Goal: Contribute content: Add original content to the website for others to see

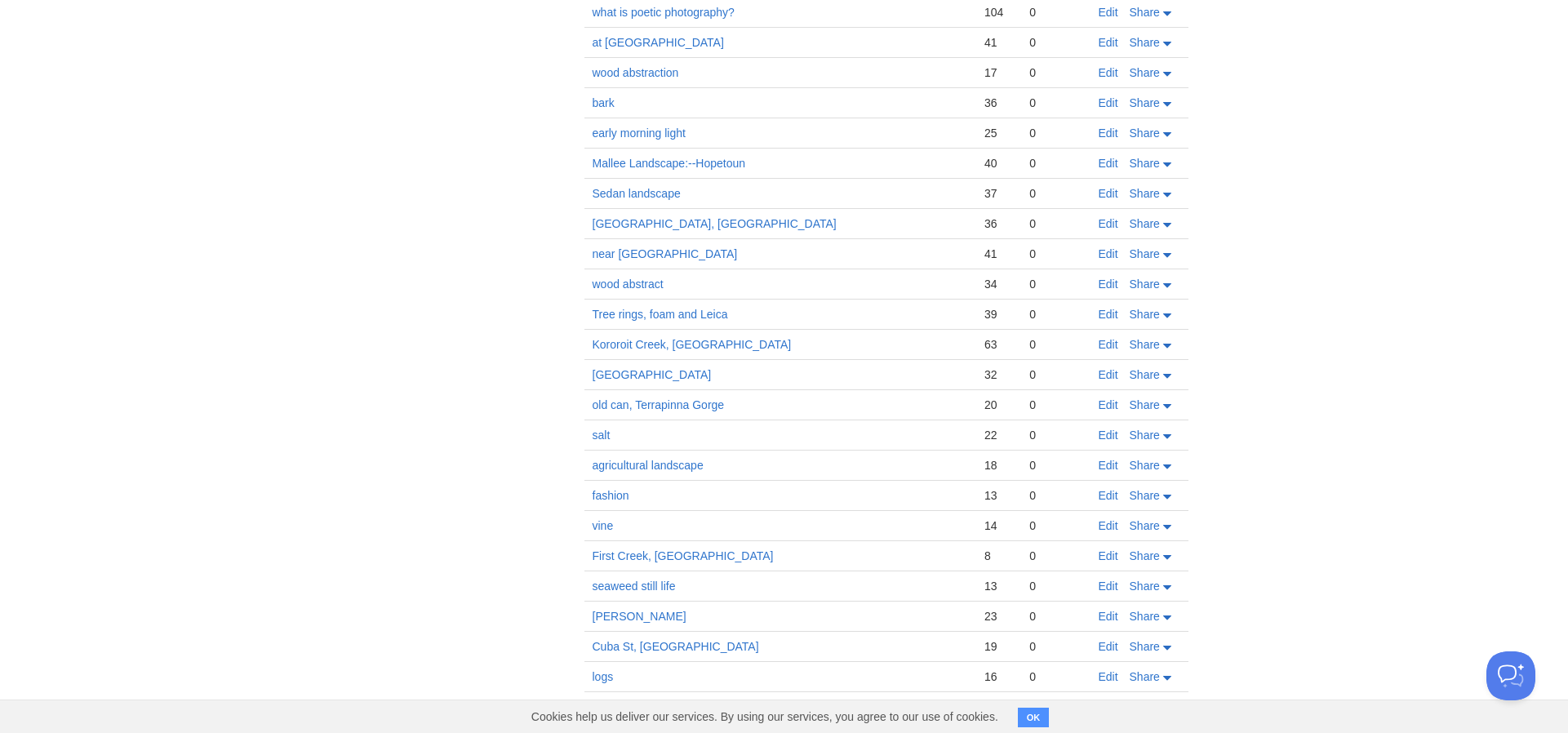
scroll to position [1472, 0]
click at [1108, 345] on link "Edit" at bounding box center [1108, 347] width 19 height 13
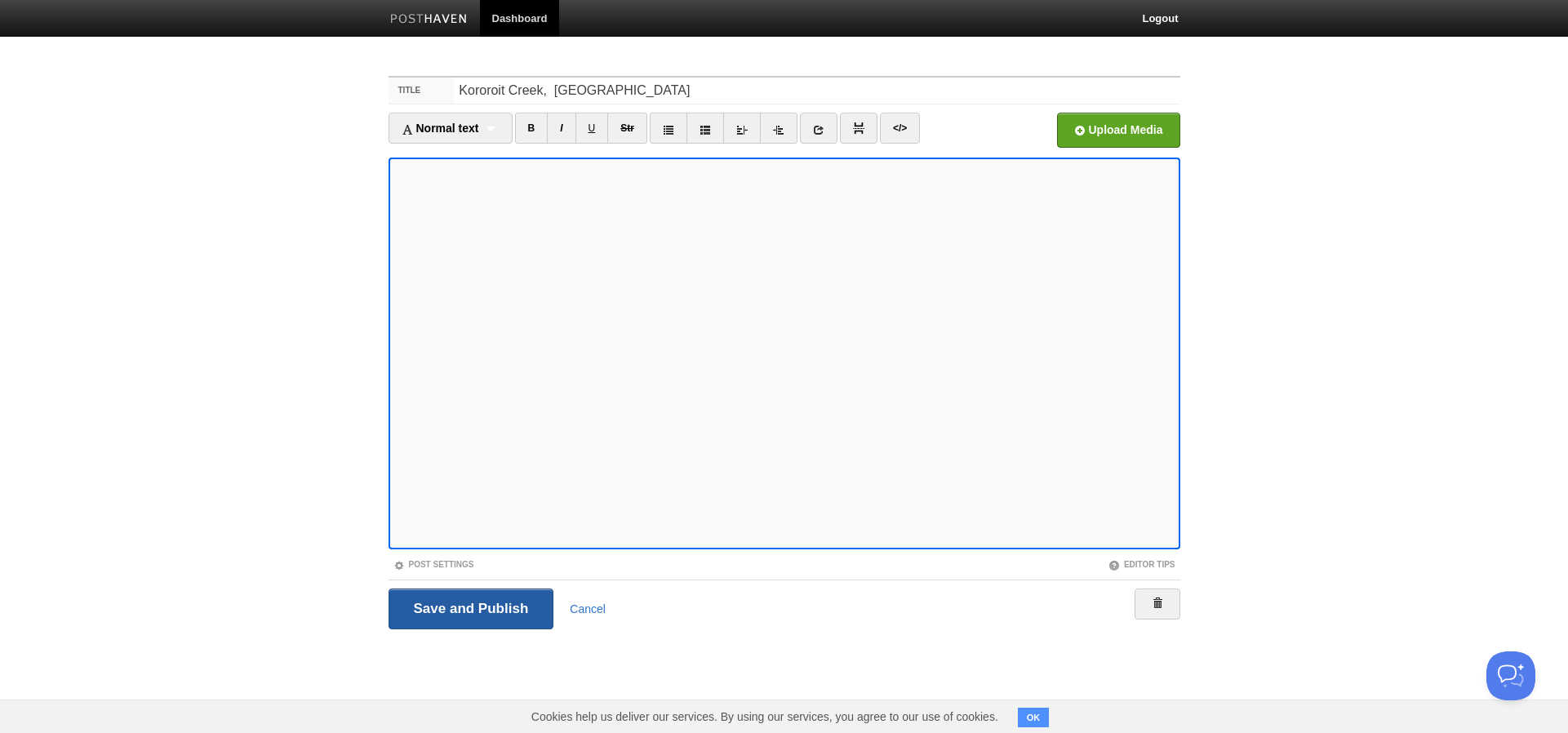
click at [486, 607] on input "Save and Publish" at bounding box center [472, 609] width 166 height 41
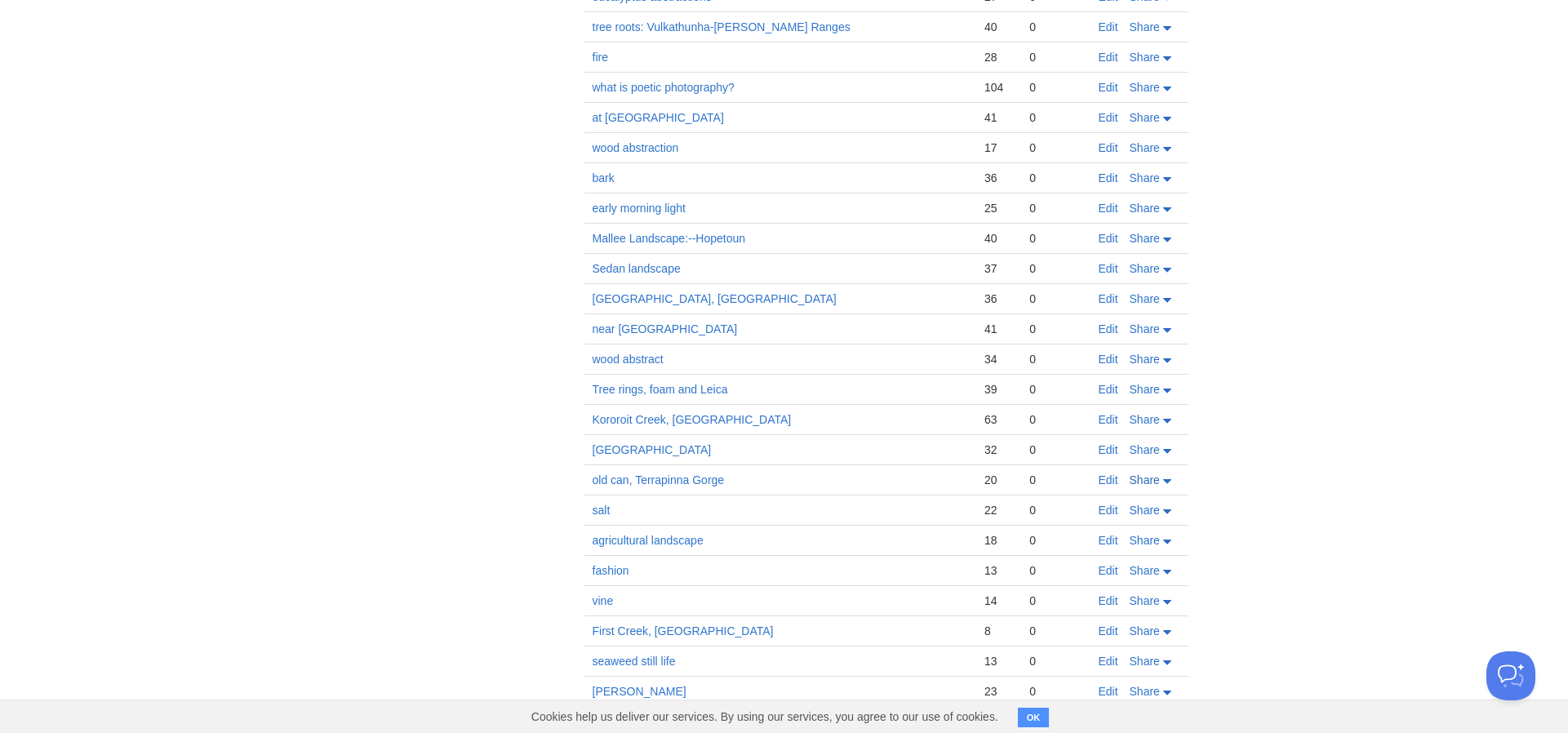
scroll to position [1403, 0]
click at [1106, 415] on link "Edit" at bounding box center [1108, 416] width 19 height 13
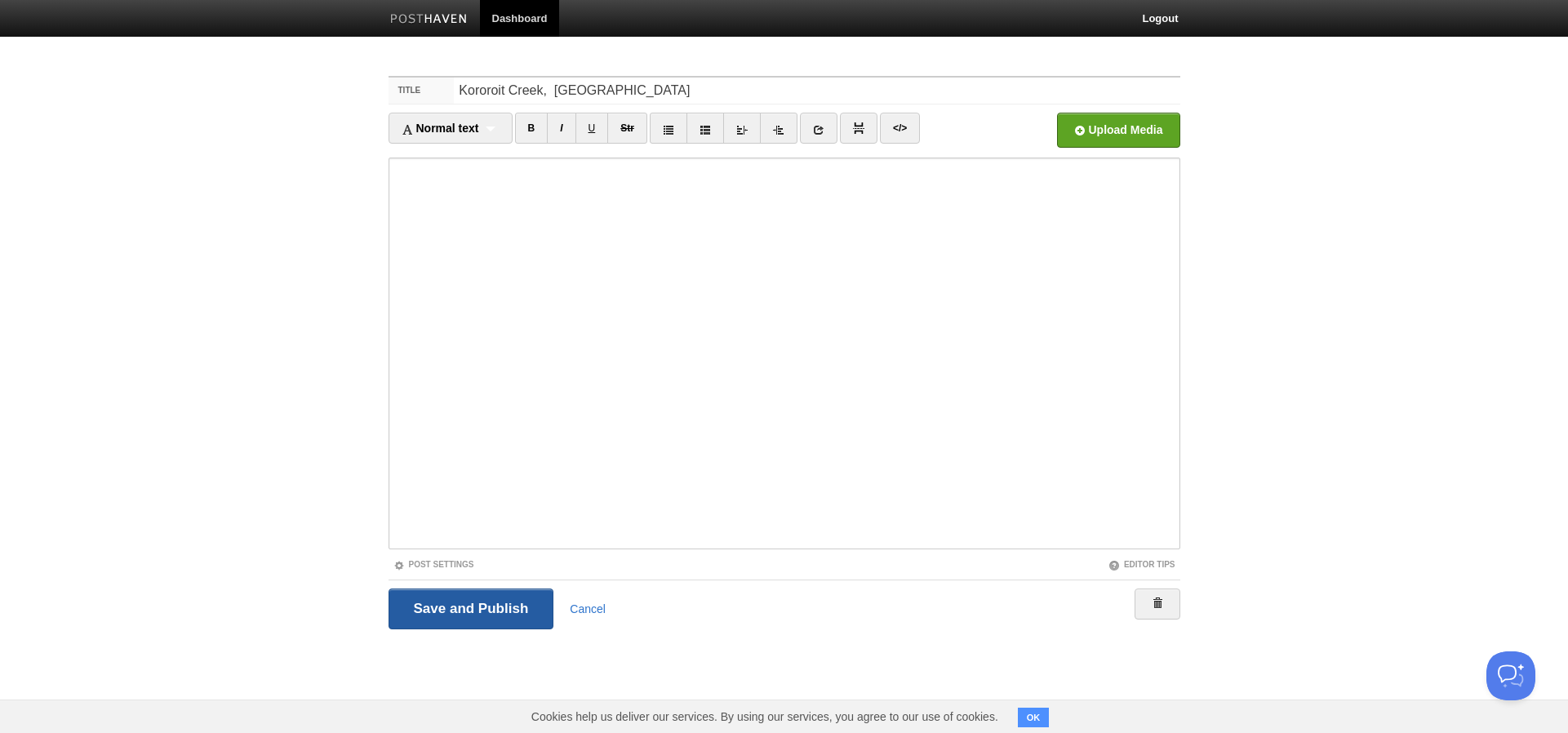
click at [440, 613] on input "Save and Publish" at bounding box center [472, 609] width 166 height 41
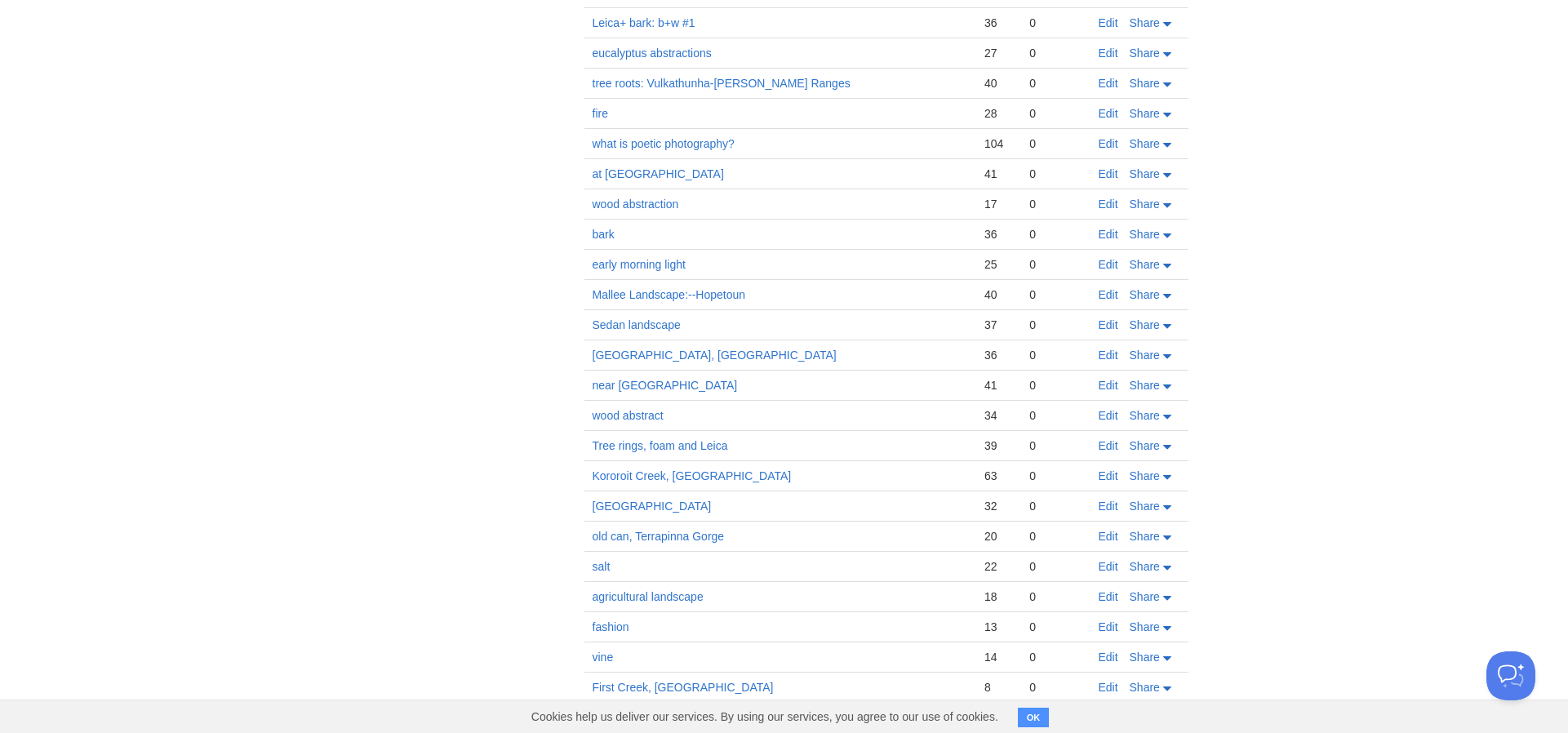
scroll to position [1349, 0]
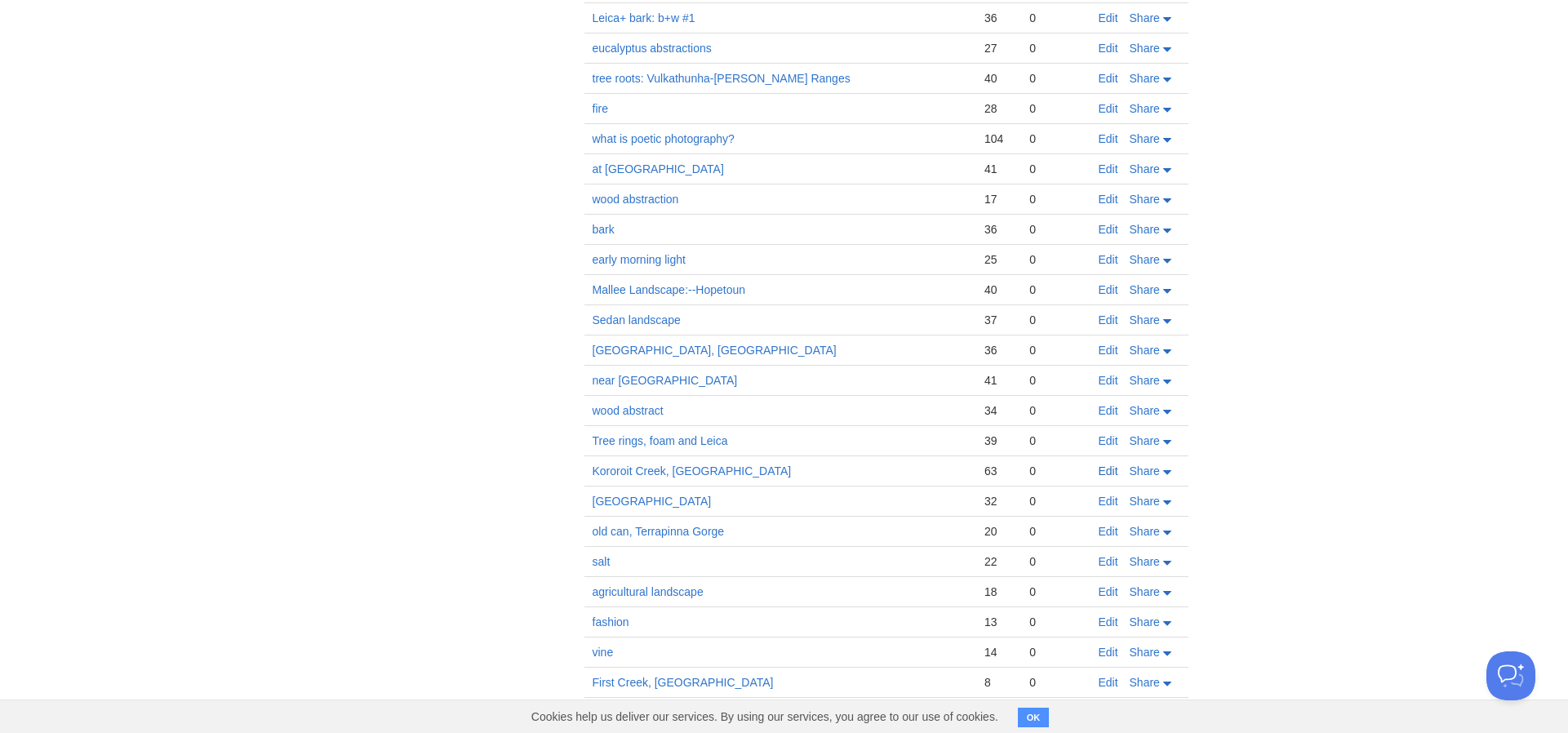
click at [1109, 470] on link "Edit" at bounding box center [1108, 471] width 19 height 13
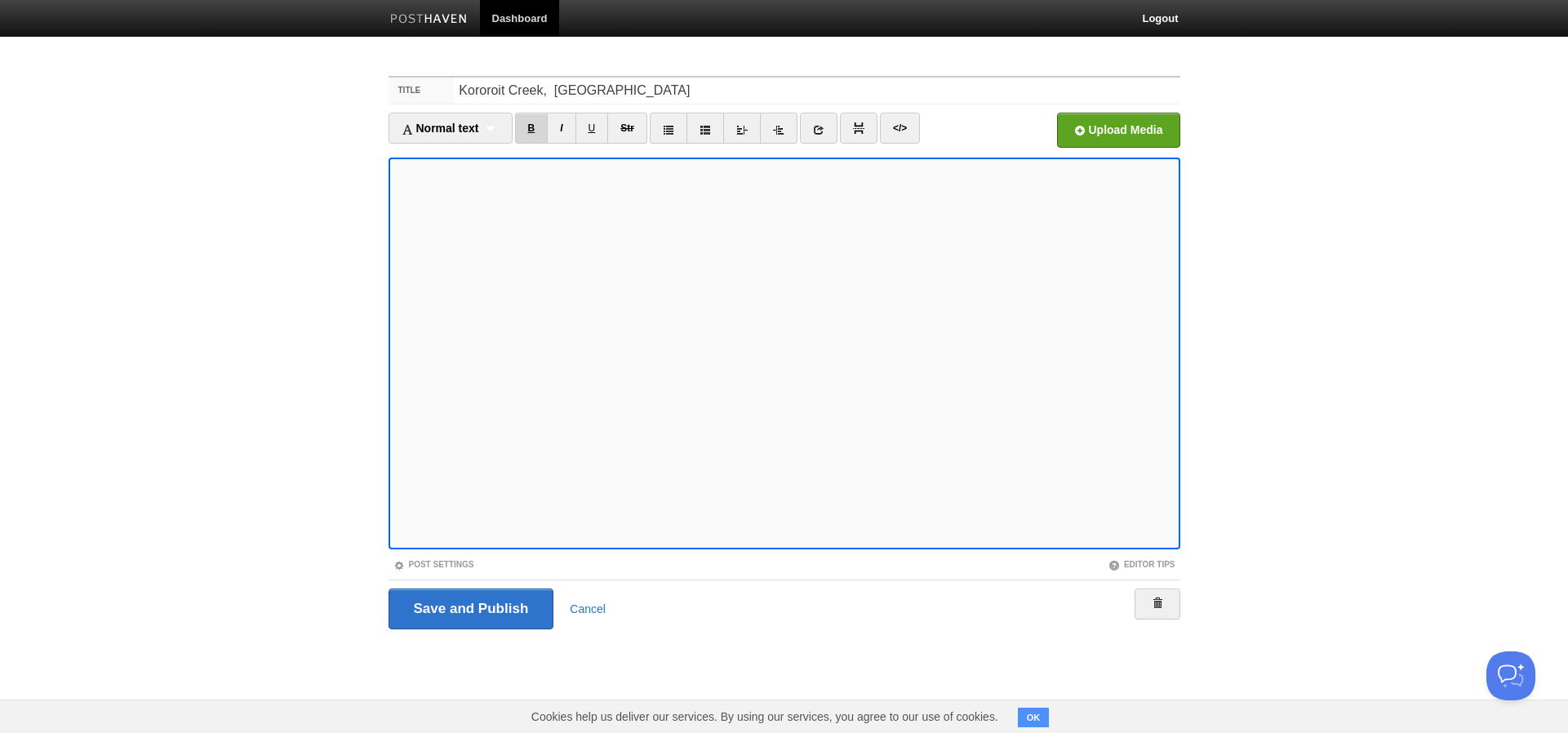
click at [536, 124] on link "B" at bounding box center [532, 128] width 33 height 31
click at [596, 126] on link "U" at bounding box center [592, 128] width 33 height 31
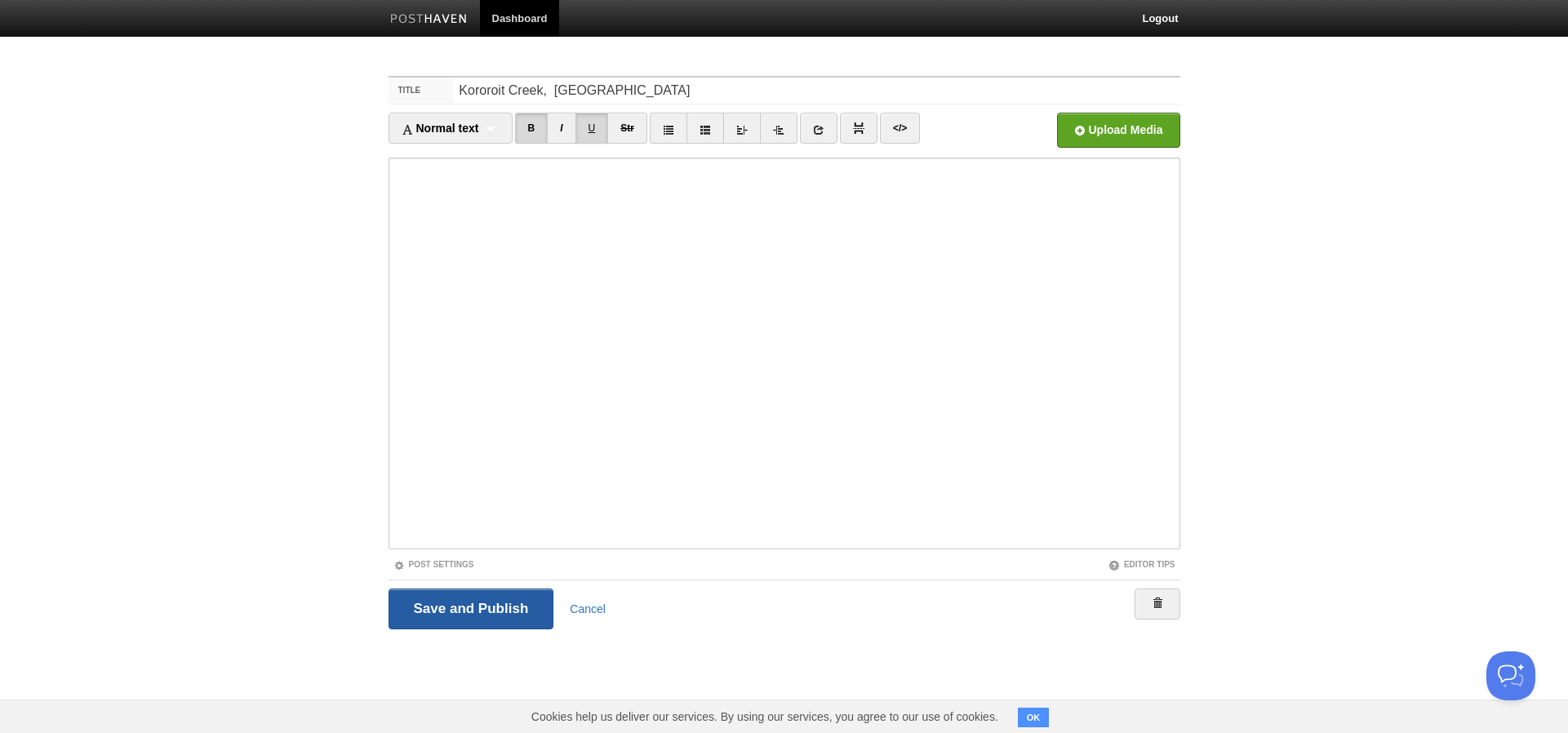
click at [497, 611] on input "Save and Publish" at bounding box center [472, 609] width 166 height 41
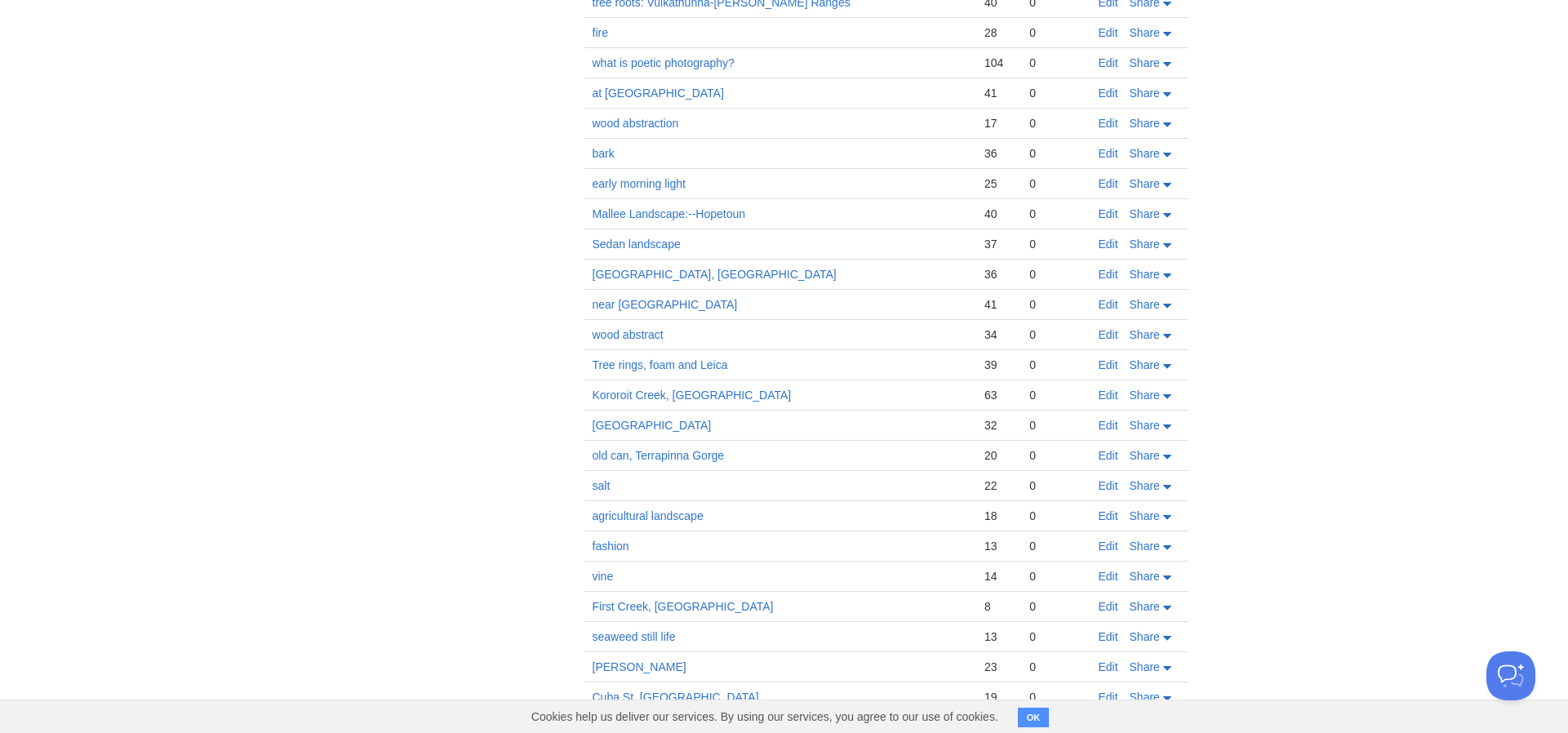
scroll to position [1427, 0]
click at [1106, 394] on link "Edit" at bounding box center [1108, 392] width 19 height 13
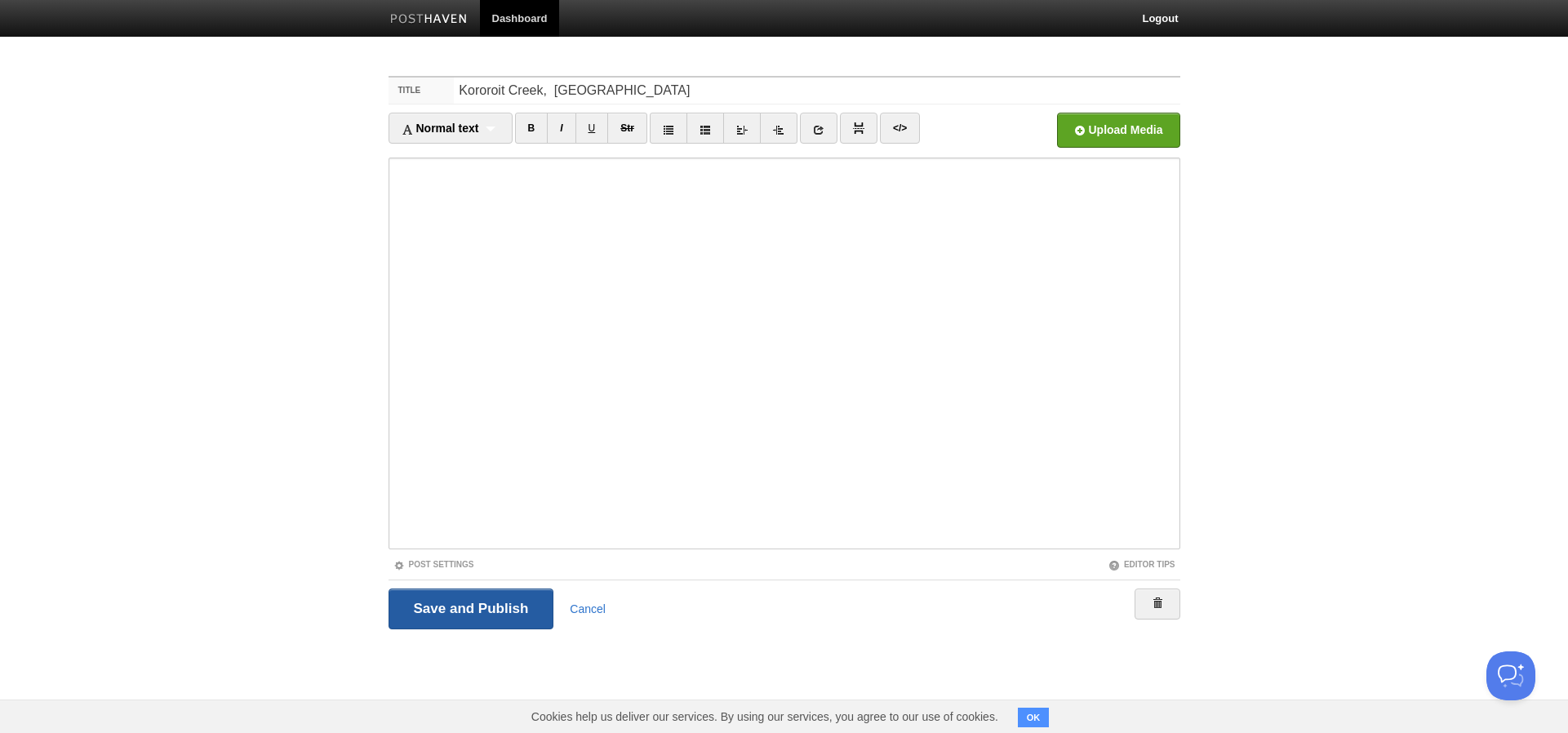
click at [475, 602] on input "Save and Publish" at bounding box center [472, 609] width 166 height 41
